Goal: Complete Application Form: Complete application form

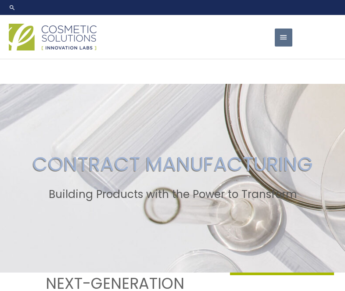
click at [281, 44] on span "button" at bounding box center [283, 38] width 9 height 18
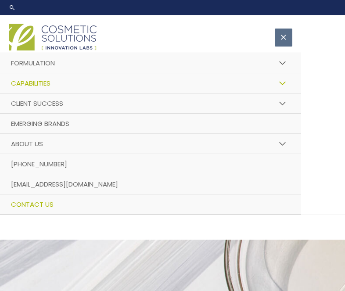
click at [44, 203] on span "Contact Us" at bounding box center [32, 204] width 43 height 9
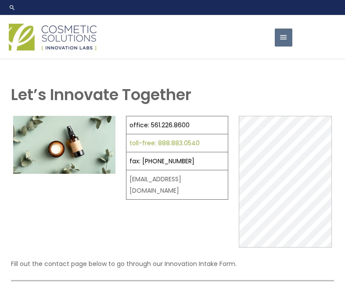
click at [142, 141] on link "toll-free: 888.883.0540" at bounding box center [165, 143] width 70 height 9
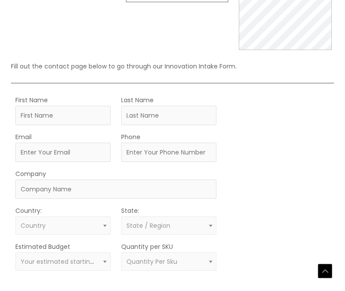
scroll to position [197, 0]
click at [102, 69] on p "Fill out the contact page below to go through our Innovation Intake Form." at bounding box center [172, 66] width 323 height 11
click at [35, 71] on p "Fill out the contact page below to go through our Innovation Intake Form." at bounding box center [172, 66] width 323 height 11
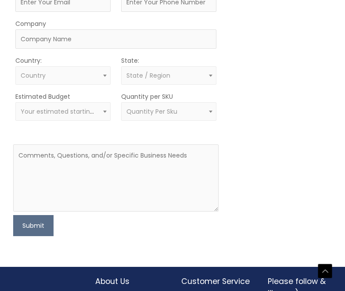
scroll to position [355, 0]
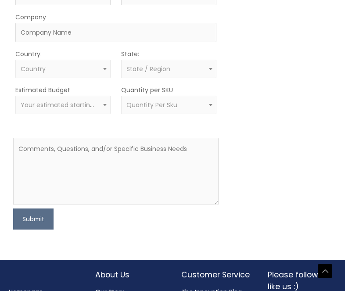
click at [282, 98] on div "MOQ TRIGGER STEP 2 TRIGGER" at bounding box center [280, 84] width 103 height 292
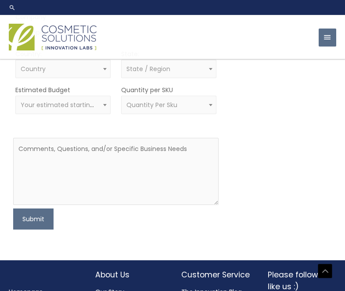
scroll to position [229, 0]
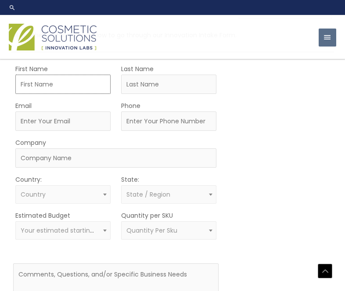
click at [47, 79] on input "First Name" at bounding box center [62, 84] width 95 height 19
type input "[PERSON_NAME]"
type input "[EMAIL_ADDRESS][DOMAIN_NAME]"
type input "6097312817"
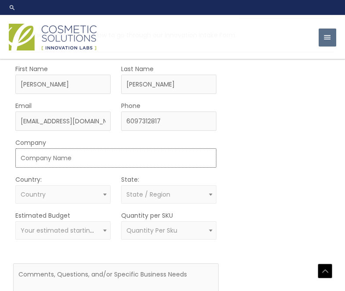
type input "House of Virgo"
select select "[GEOGRAPHIC_DATA]"
select select "[US_STATE]"
click at [54, 195] on span "× [GEOGRAPHIC_DATA]" at bounding box center [63, 195] width 85 height 8
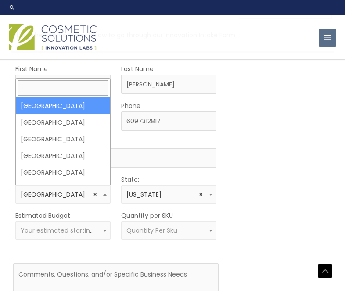
click at [54, 195] on span "× [GEOGRAPHIC_DATA]" at bounding box center [63, 195] width 85 height 8
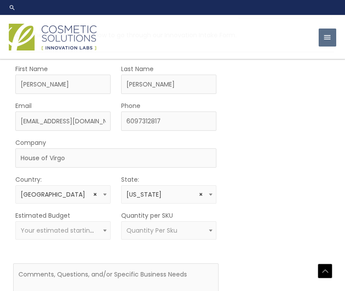
click at [45, 234] on span "Your estimated starting budget" at bounding box center [70, 230] width 98 height 9
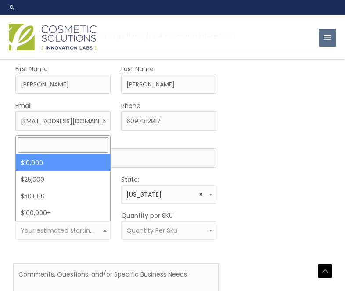
select select "10000"
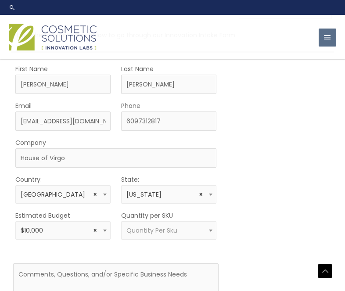
click at [163, 227] on span "Quantity Per Sku" at bounding box center [152, 230] width 51 height 9
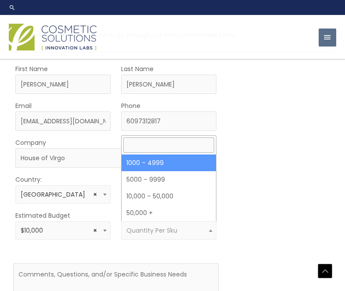
select select "10"
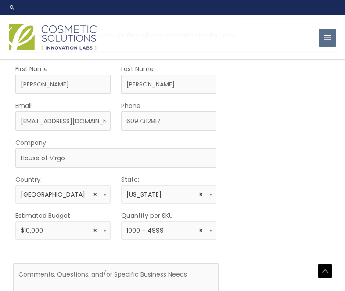
click at [286, 156] on div "MOQ TRIGGER STEP 2 TRIGGER" at bounding box center [280, 209] width 103 height 292
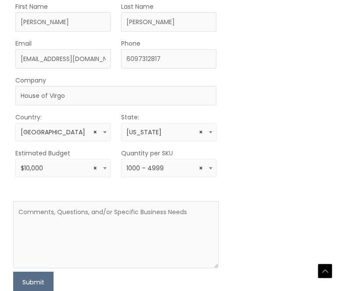
scroll to position [307, 0]
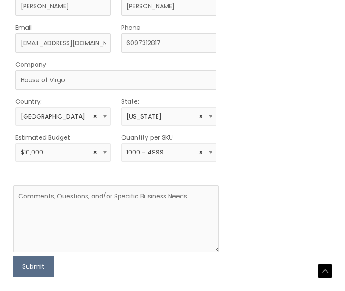
click at [286, 156] on div "MOQ TRIGGER STEP 2 TRIGGER" at bounding box center [280, 131] width 103 height 292
click at [100, 228] on textarea at bounding box center [116, 218] width 206 height 67
paste textarea "I’m working on developing a nasal strip with firm spring action, similar to Bre…"
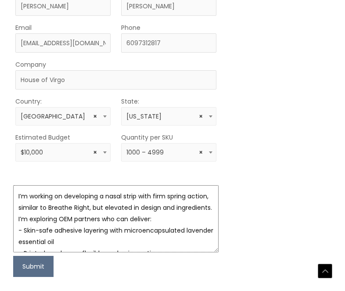
scroll to position [40, 0]
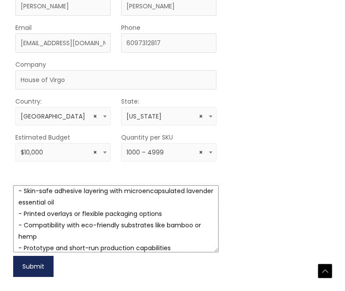
type textarea "I’m working on developing a nasal strip with firm spring action, similar to Bre…"
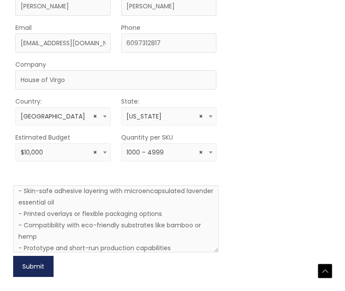
click at [22, 267] on button "Submit" at bounding box center [33, 266] width 40 height 21
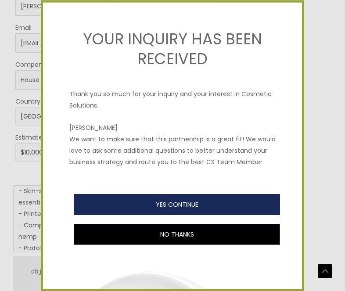
click at [154, 203] on button "YES CONTINUE" at bounding box center [177, 204] width 207 height 21
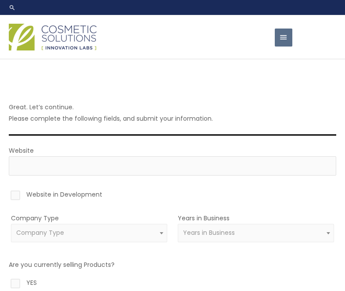
click at [154, 202] on label "Website in Development" at bounding box center [173, 196] width 328 height 15
click at [6, 195] on input "Website in Development" at bounding box center [3, 192] width 6 height 6
checkbox input "true"
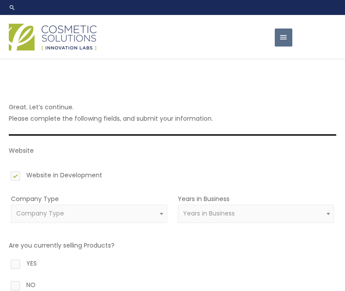
click at [111, 214] on span "Company Type" at bounding box center [89, 214] width 146 height 8
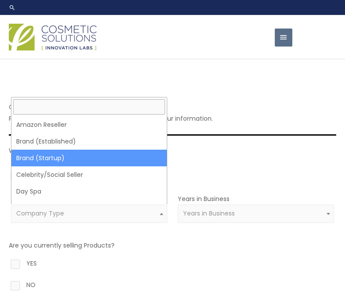
select select "39"
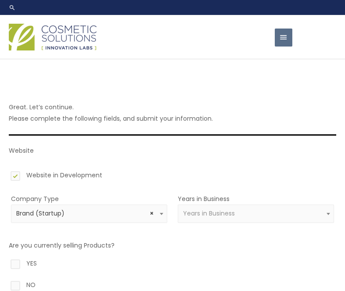
click at [266, 211] on span "Years in Business" at bounding box center [256, 214] width 146 height 8
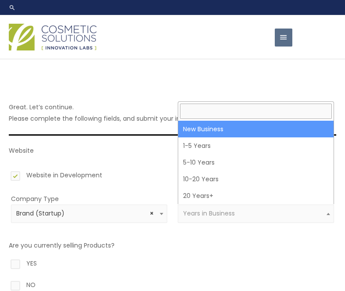
select select "1"
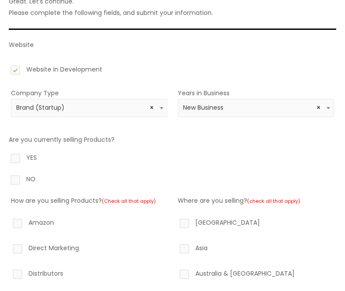
scroll to position [130, 0]
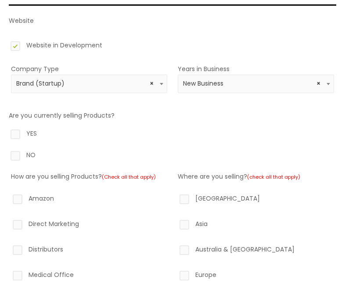
click at [258, 127] on form "Website Website in Development Company Type Amazon Reseller Brand (Established)…" at bounding box center [173, 252] width 328 height 475
click at [65, 119] on label "Are you currently selling Products?" at bounding box center [62, 115] width 106 height 9
click at [17, 155] on label "NO" at bounding box center [173, 156] width 328 height 15
click at [6, 155] on input "NO" at bounding box center [3, 152] width 6 height 6
radio input "true"
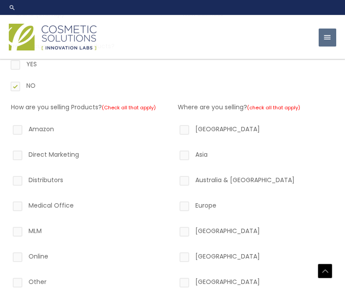
scroll to position [196, 0]
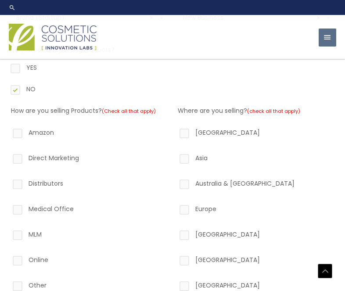
click at [225, 127] on label "North America" at bounding box center [256, 134] width 156 height 15
click at [175, 127] on input "North America" at bounding box center [172, 130] width 6 height 6
checkbox input "true"
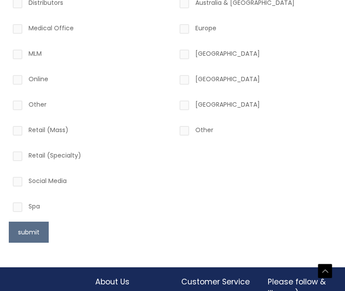
scroll to position [433, 0]
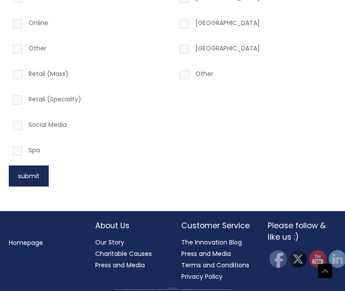
click at [20, 174] on button "submit" at bounding box center [29, 176] width 40 height 21
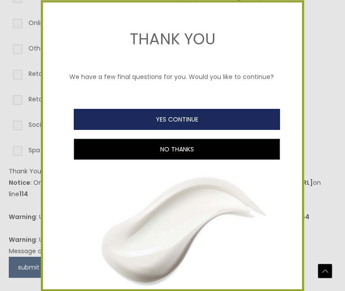
click at [156, 126] on button "YES CONTINUE" at bounding box center [177, 119] width 207 height 21
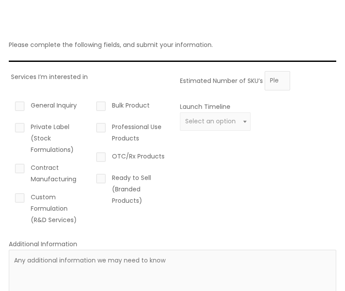
scroll to position [83, 0]
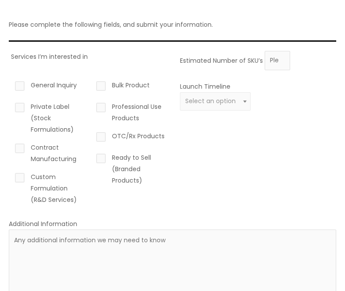
click at [234, 154] on div "Estimated Number of SKU’s Launch Timeline 0 – 3 months 4 – 12 months Greater th…" at bounding box center [256, 131] width 156 height 161
click at [49, 82] on label "General Inquiry" at bounding box center [48, 87] width 71 height 15
click at [10, 82] on input "General Inquiry" at bounding box center [7, 83] width 6 height 6
checkbox input "true"
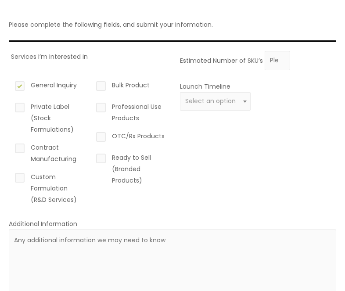
click at [214, 167] on div "Estimated Number of SKU’s Launch Timeline 0 – 3 months 4 – 12 months Greater th…" at bounding box center [256, 131] width 156 height 161
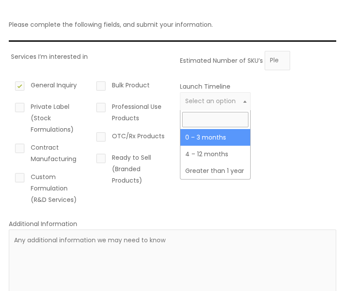
click at [229, 98] on span "Select an option" at bounding box center [210, 101] width 51 height 9
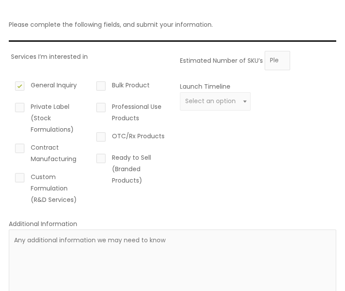
click at [305, 127] on div "Estimated Number of SKU’s Launch Timeline 0 – 3 months 4 – 12 months Greater th…" at bounding box center [256, 131] width 156 height 161
click at [309, 127] on div "Estimated Number of SKU’s Launch Timeline 0 – 3 months 4 – 12 months Greater th…" at bounding box center [256, 131] width 156 height 161
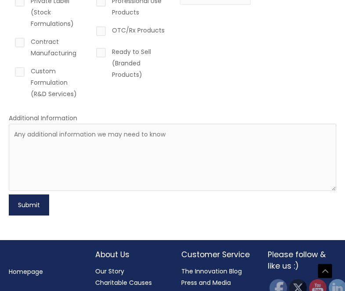
click at [30, 214] on button "Submit" at bounding box center [29, 205] width 40 height 21
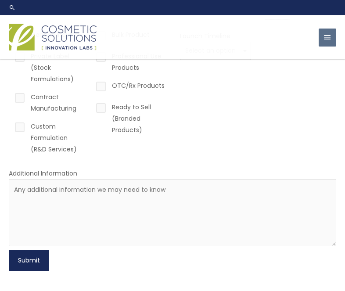
scroll to position [0, 0]
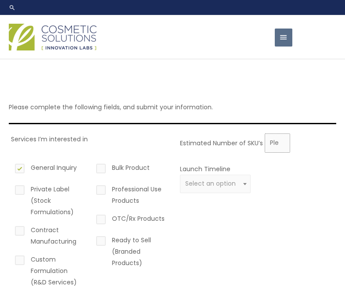
click at [272, 143] on input "Estimated Number of SKU’s" at bounding box center [277, 143] width 25 height 19
click at [312, 234] on div "Estimated Number of SKU’s 1000 Launch Timeline 0 – 3 months 4 – 12 months Great…" at bounding box center [256, 214] width 156 height 161
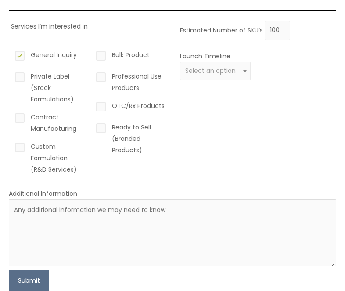
scroll to position [154, 0]
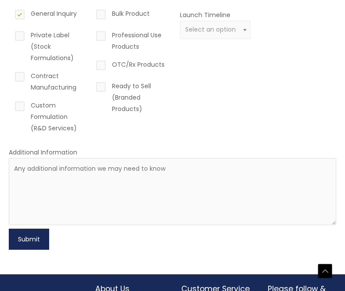
click at [36, 242] on button "Submit" at bounding box center [29, 239] width 40 height 21
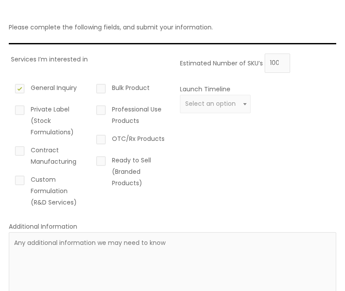
scroll to position [0, 0]
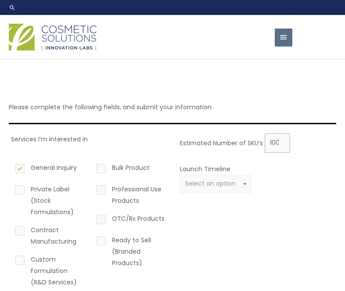
drag, startPoint x: 274, startPoint y: 146, endPoint x: 382, endPoint y: 145, distance: 108.1
click at [345, 145] on html "Skip to content Search... 1.888.883.0540 info@naturalskincare.com Contact Us Ma…" at bounding box center [172, 291] width 345 height 582
click at [266, 214] on div "Estimated Number of SKU’s 1 Launch Timeline 0 – 3 months 4 – 12 months Greater …" at bounding box center [256, 214] width 156 height 161
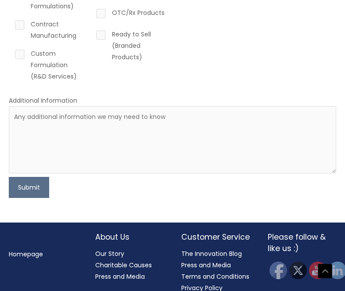
scroll to position [218, 0]
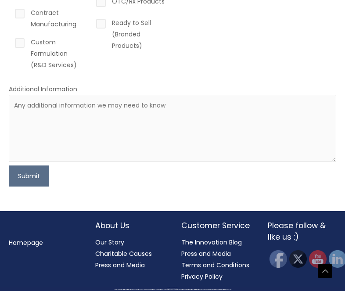
click at [31, 163] on form "Services I’m interested in General Inquiry Private Label (Stock Formulations) C…" at bounding box center [173, 51] width 328 height 271
click at [29, 173] on button "Submit" at bounding box center [29, 176] width 40 height 21
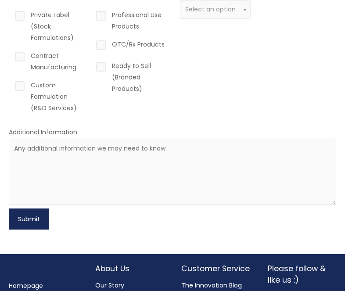
scroll to position [0, 0]
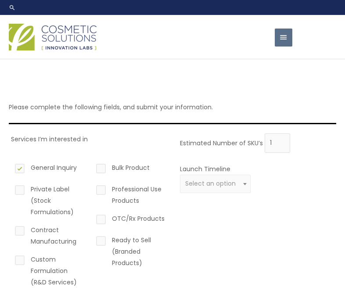
click at [256, 139] on label "Estimated Number of SKU’s" at bounding box center [221, 142] width 83 height 9
click at [265, 139] on input "1" at bounding box center [277, 143] width 25 height 19
type input "2"
click at [284, 142] on input "2" at bounding box center [277, 143] width 25 height 19
click at [213, 239] on div "Estimated Number of SKU’s 2 Launch Timeline 0 – 3 months 4 – 12 months Greater …" at bounding box center [256, 214] width 156 height 161
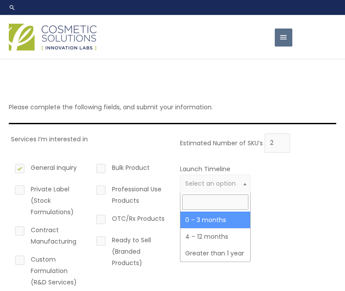
click at [223, 189] on span "Select an option" at bounding box center [215, 184] width 71 height 18
select select "2"
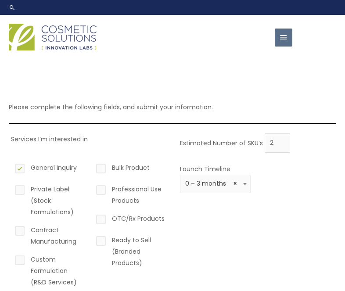
scroll to position [135, 0]
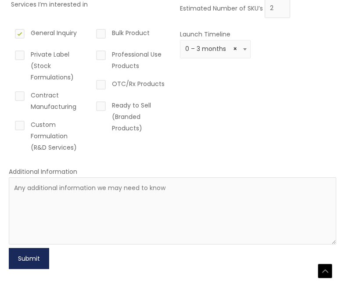
click at [36, 263] on button "Submit" at bounding box center [29, 258] width 40 height 21
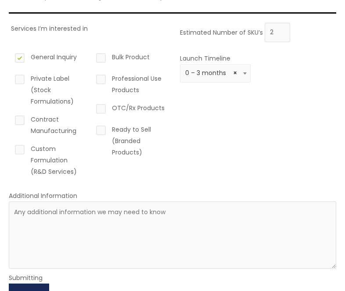
scroll to position [126, 0]
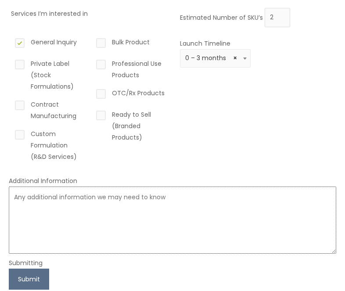
click at [44, 214] on textarea at bounding box center [173, 220] width 328 height 67
click at [59, 199] on textarea "Looking to develop this product and print decorative designs on the top layer" at bounding box center [173, 220] width 328 height 67
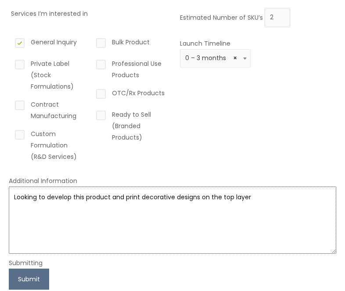
type textarea "Looking to develop this product and print decorative designs on the top layer"
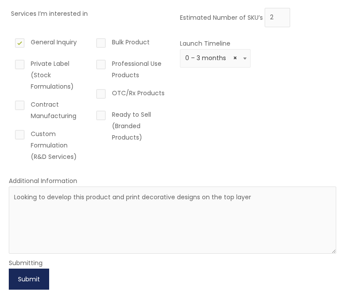
click at [40, 274] on button "Submit" at bounding box center [29, 279] width 40 height 21
click at [21, 284] on button "Submit" at bounding box center [29, 279] width 40 height 21
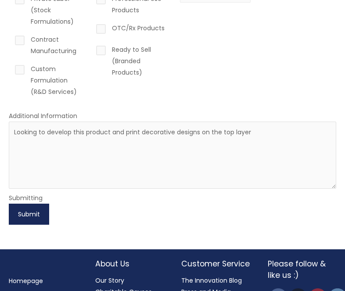
scroll to position [229, 0]
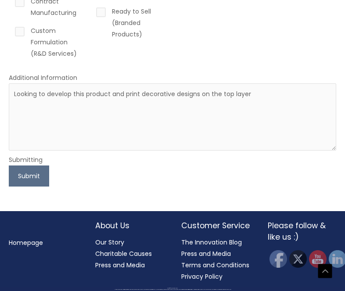
click at [85, 199] on div "Please complete the following fields, and submit your information. Services I’m…" at bounding box center [172, 20] width 345 height 381
click at [34, 173] on button "Submit" at bounding box center [29, 176] width 40 height 21
click at [94, 140] on textarea "Looking to develop this product and print decorative designs on the top layer" at bounding box center [173, 116] width 328 height 67
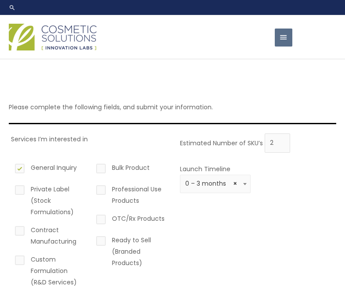
click at [176, 110] on p "Please complete the following fields, and submit your information." at bounding box center [173, 107] width 328 height 11
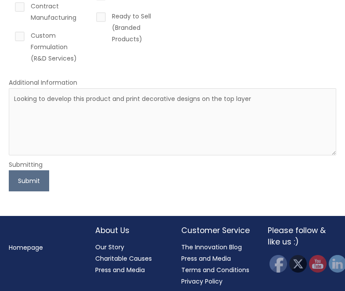
scroll to position [229, 0]
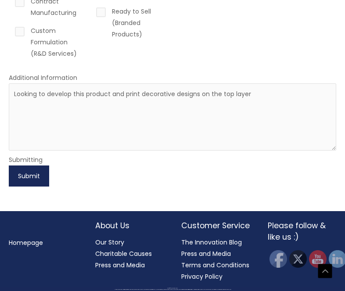
click at [42, 172] on button "Submit" at bounding box center [29, 176] width 40 height 21
